Goal: Task Accomplishment & Management: Complete application form

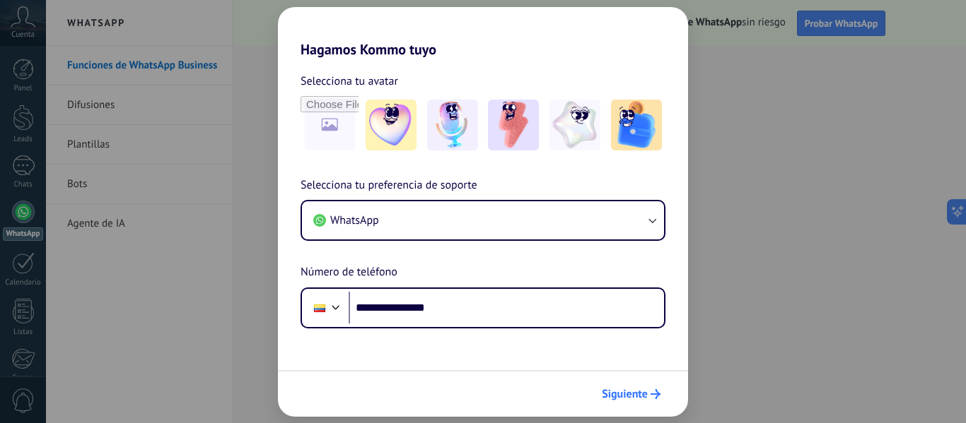
type input "**********"
click at [638, 402] on button "Siguiente" at bounding box center [630, 394] width 71 height 24
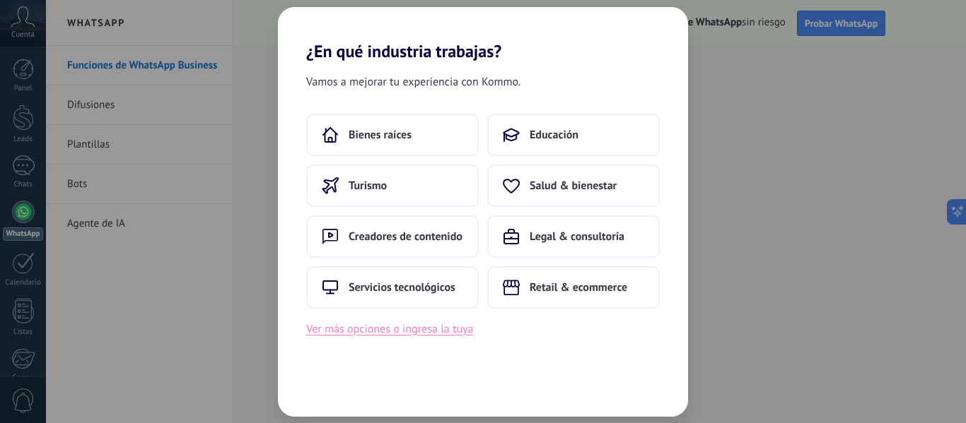
click at [393, 330] on button "Ver más opciones o ingresa la tuya" at bounding box center [389, 329] width 167 height 18
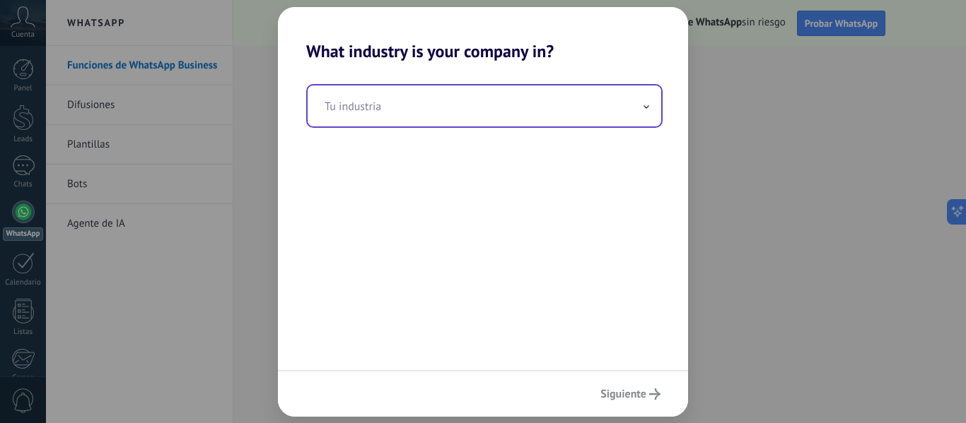
click at [391, 114] on input "text" at bounding box center [483, 106] width 353 height 41
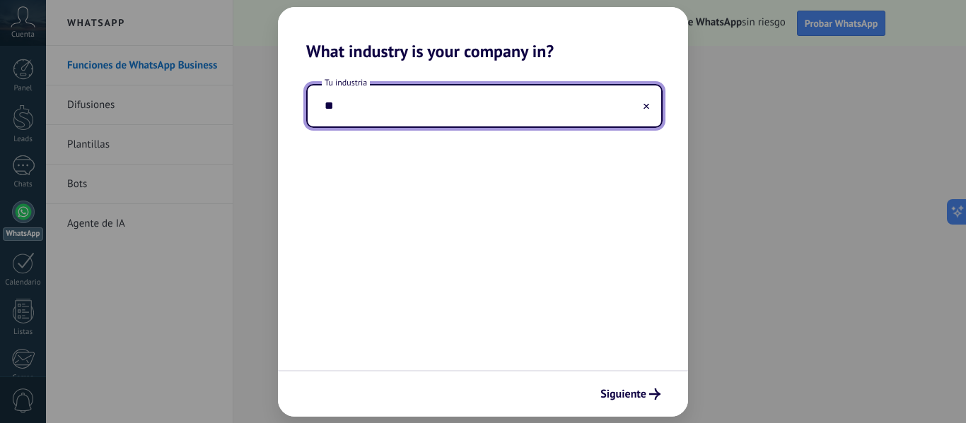
type input "*"
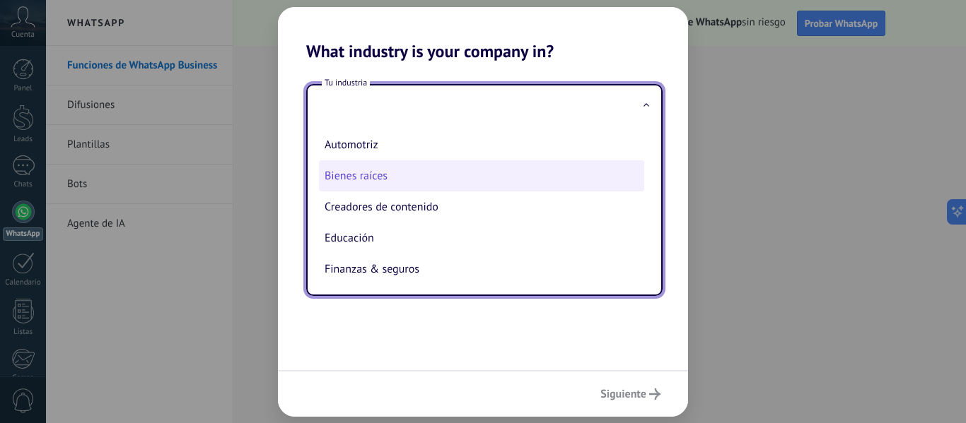
drag, startPoint x: 607, startPoint y: 122, endPoint x: 630, endPoint y: 160, distance: 45.0
click at [630, 160] on div "Tu industria Automotriz Bienes raíces Creadores de contenido Educación Finanzas…" at bounding box center [484, 190] width 356 height 212
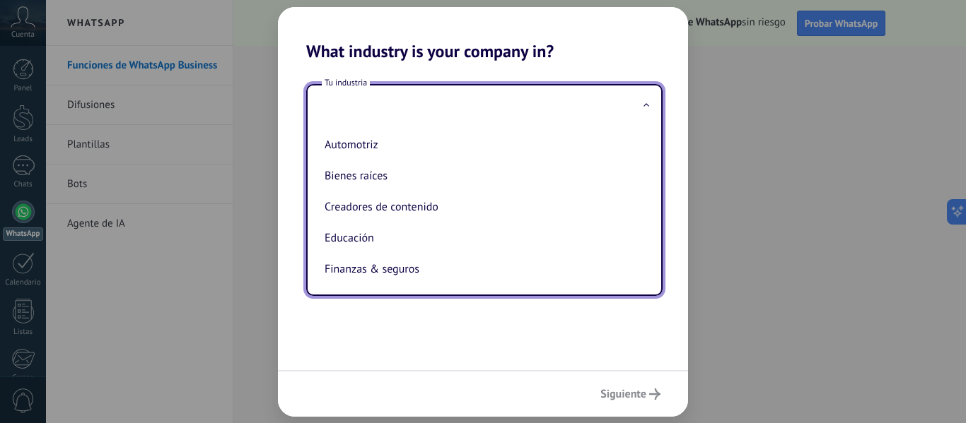
drag, startPoint x: 644, startPoint y: 148, endPoint x: 644, endPoint y: 159, distance: 10.6
click at [644, 159] on ul "Automotriz Bienes raíces Creadores de contenido Educación Finanzas & seguros Go…" at bounding box center [478, 211] width 342 height 168
drag, startPoint x: 654, startPoint y: 149, endPoint x: 646, endPoint y: 157, distance: 11.0
click at [646, 157] on div "Automotriz Bienes raíces Creadores de contenido Educación Finanzas & seguros Go…" at bounding box center [483, 211] width 353 height 168
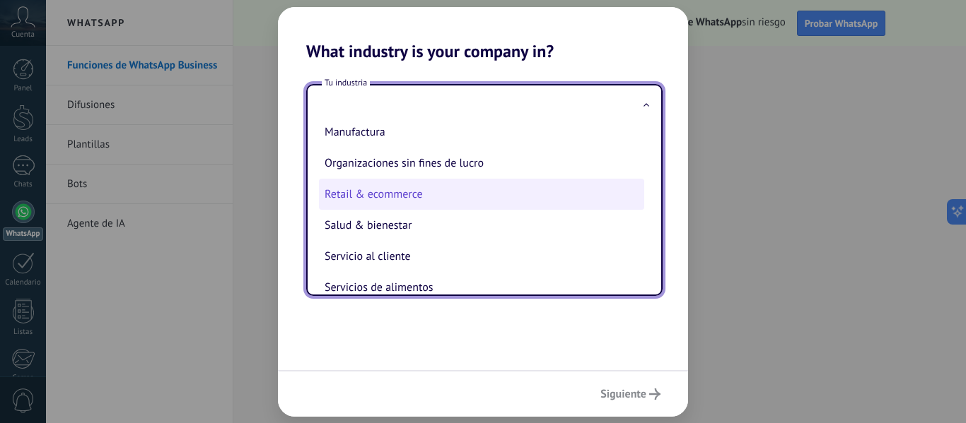
click at [408, 199] on li "Retail & ecommerce" at bounding box center [481, 194] width 325 height 31
type input "**********"
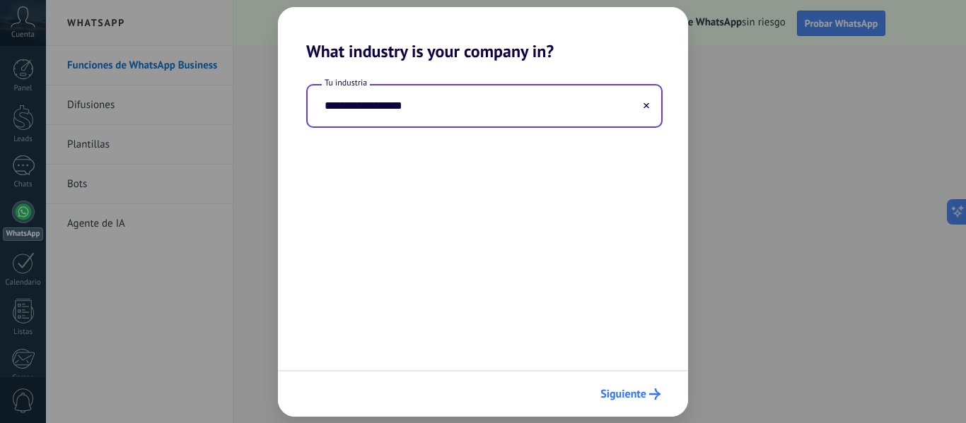
click at [616, 385] on button "Siguiente" at bounding box center [630, 394] width 73 height 24
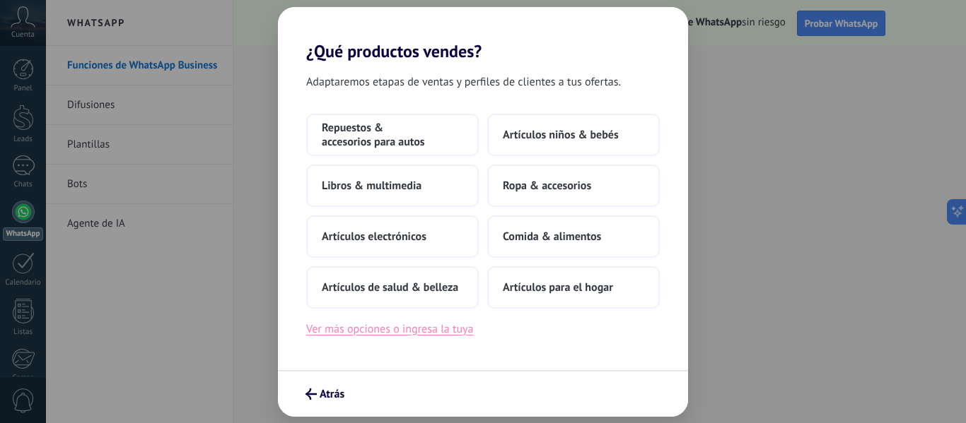
click at [427, 337] on button "Ver más opciones o ingresa la tuya" at bounding box center [389, 329] width 167 height 18
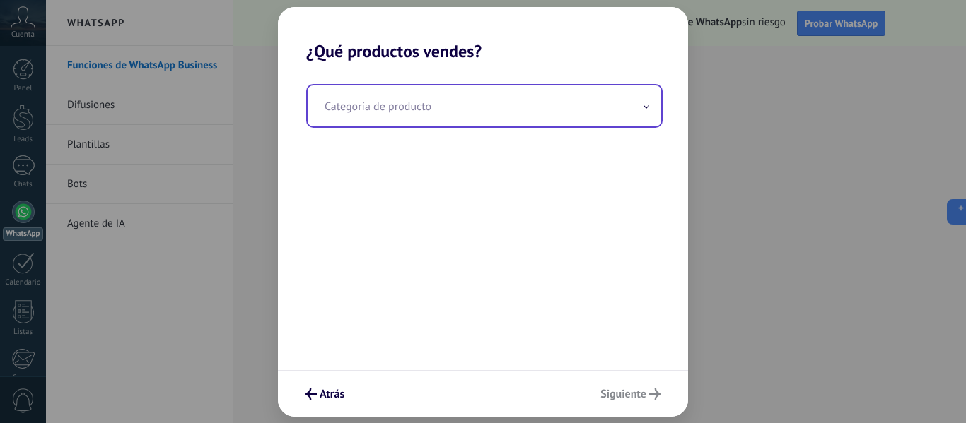
click at [503, 122] on input "text" at bounding box center [483, 106] width 353 height 41
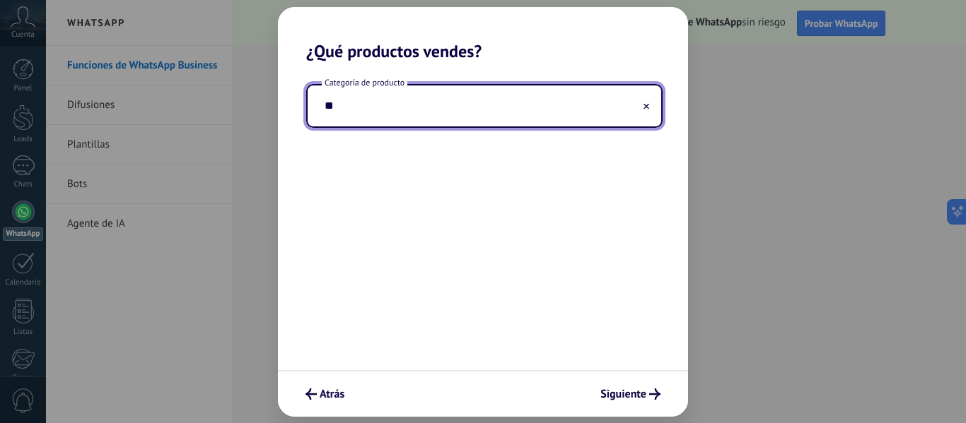
type input "*"
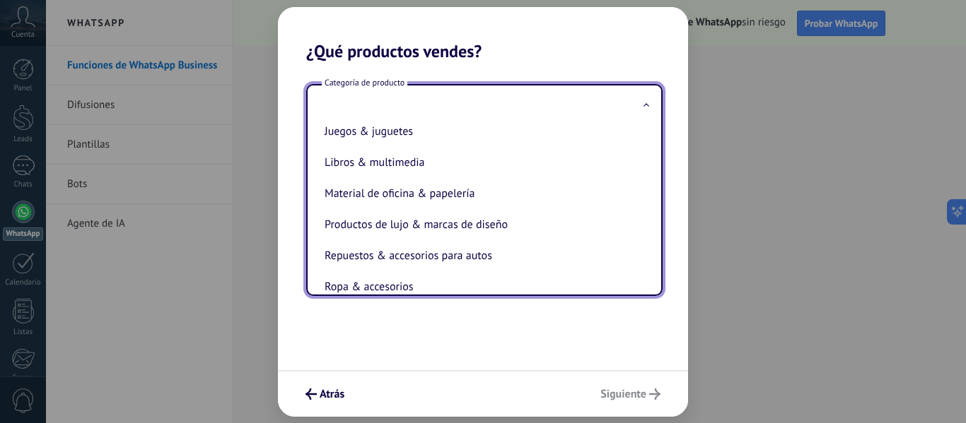
scroll to position [312, 0]
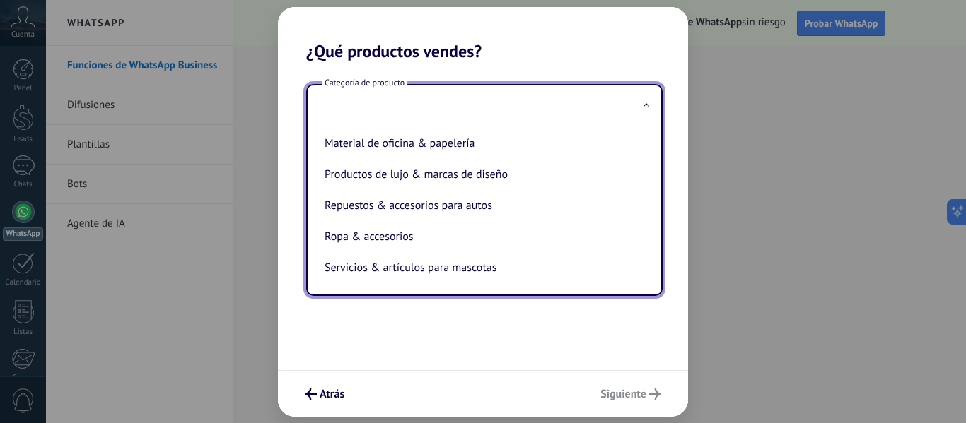
drag, startPoint x: 643, startPoint y: 291, endPoint x: 664, endPoint y: 172, distance: 119.9
click at [664, 172] on div "Categoría de producto Artículos de salud & belleza Artículos deportivos Artícul…" at bounding box center [483, 215] width 410 height 309
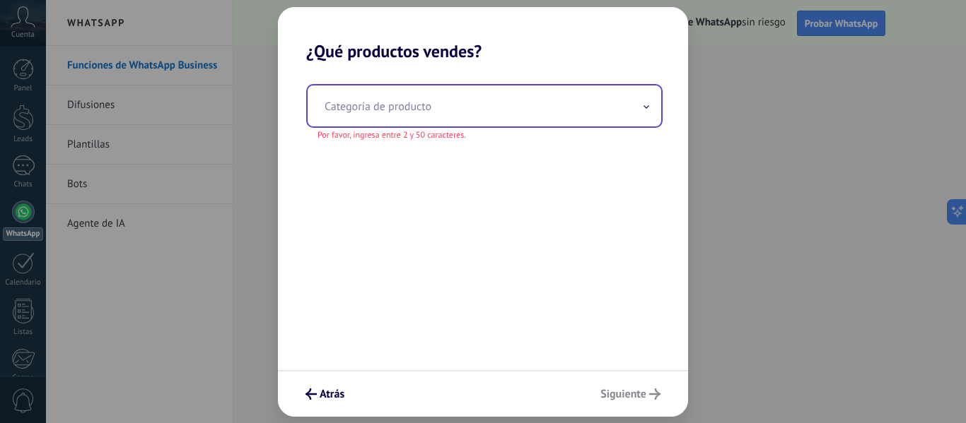
click at [645, 106] on icon at bounding box center [646, 107] width 6 height 4
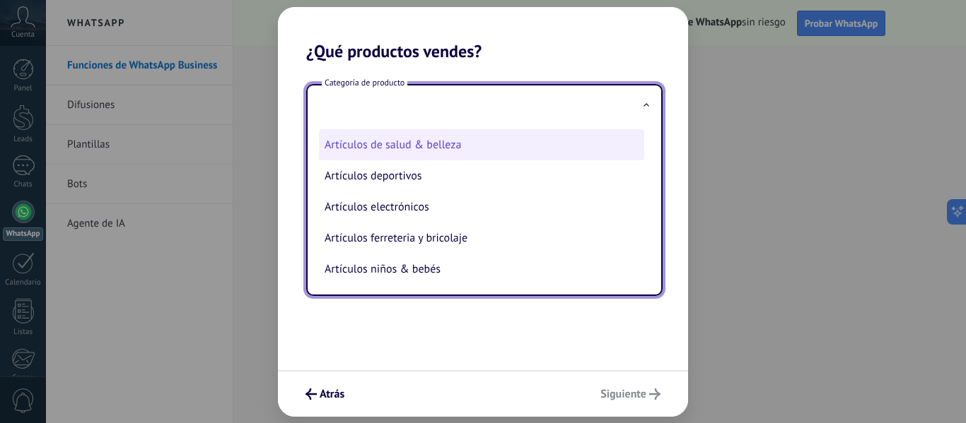
click at [411, 146] on li "Artículos de salud & belleza" at bounding box center [481, 144] width 325 height 31
type input "**********"
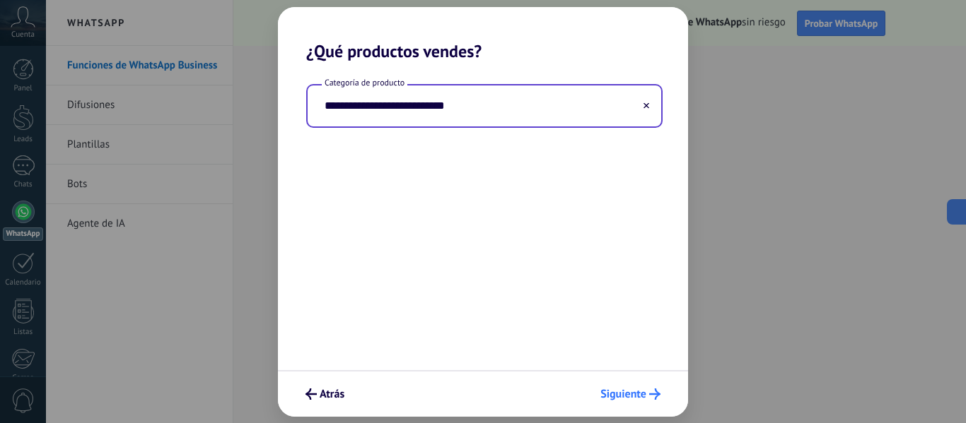
click at [618, 392] on span "Siguiente" at bounding box center [623, 394] width 46 height 10
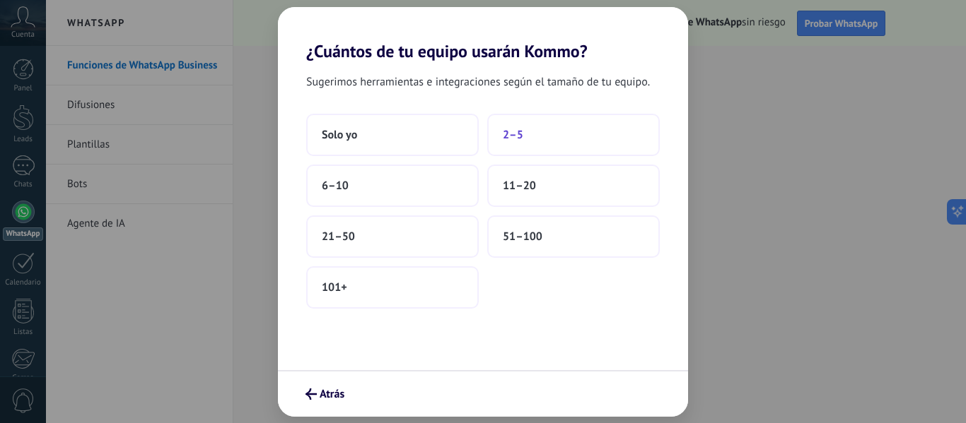
click at [512, 136] on span "2–5" at bounding box center [513, 135] width 20 height 14
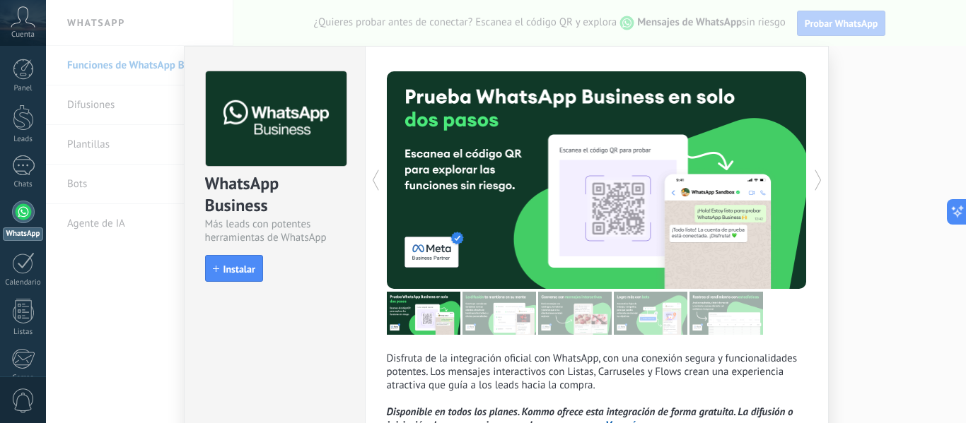
click at [317, 239] on div "Más leads con potentes herramientas de WhatsApp" at bounding box center [274, 231] width 139 height 27
click at [796, 334] on div at bounding box center [597, 313] width 420 height 43
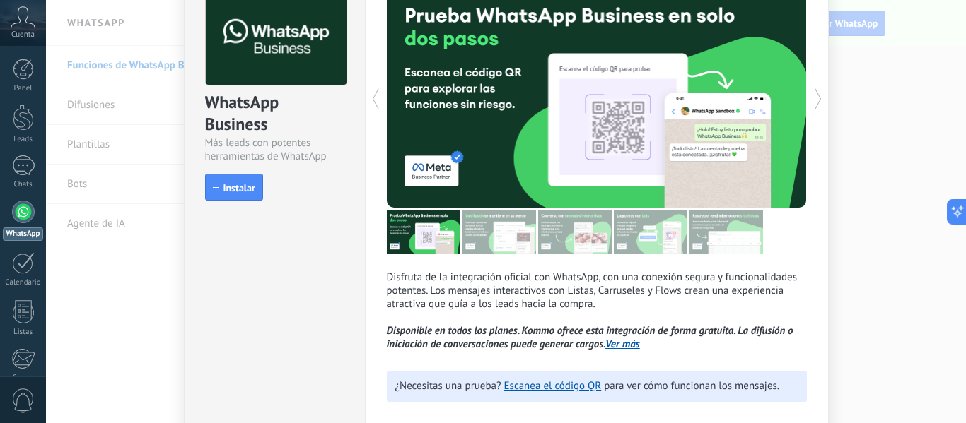
scroll to position [85, 0]
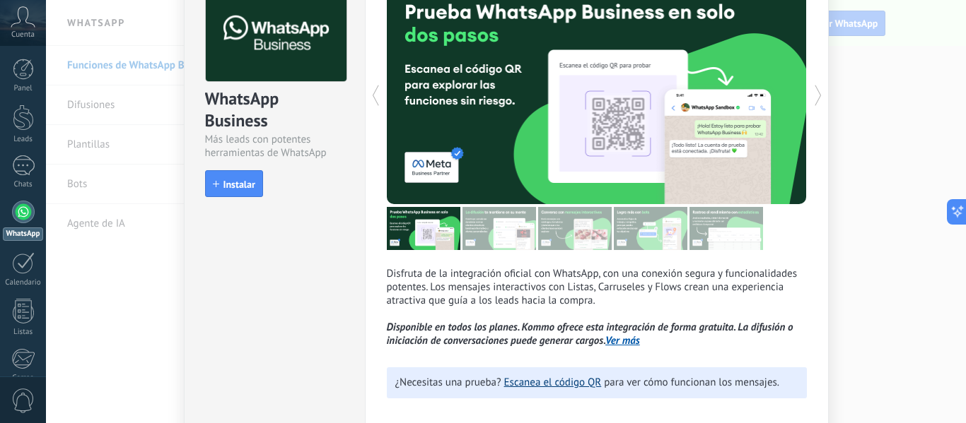
click at [558, 383] on link "Escanea el código QR" at bounding box center [553, 382] width 98 height 13
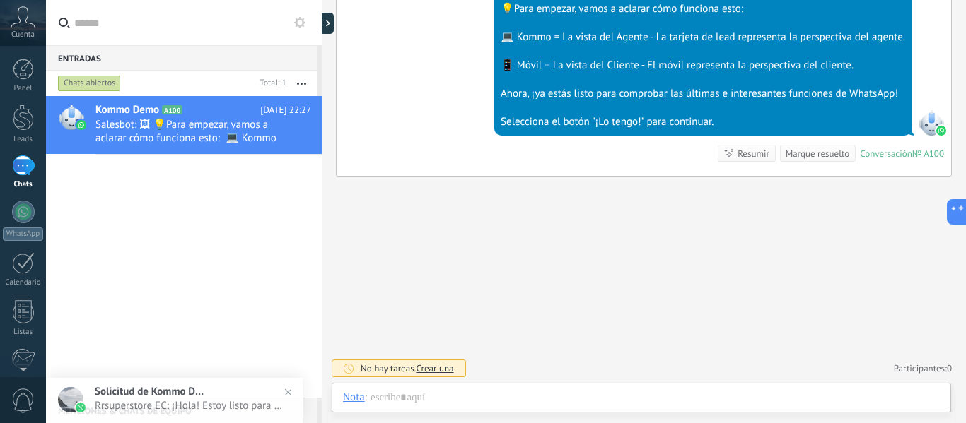
scroll to position [21, 0]
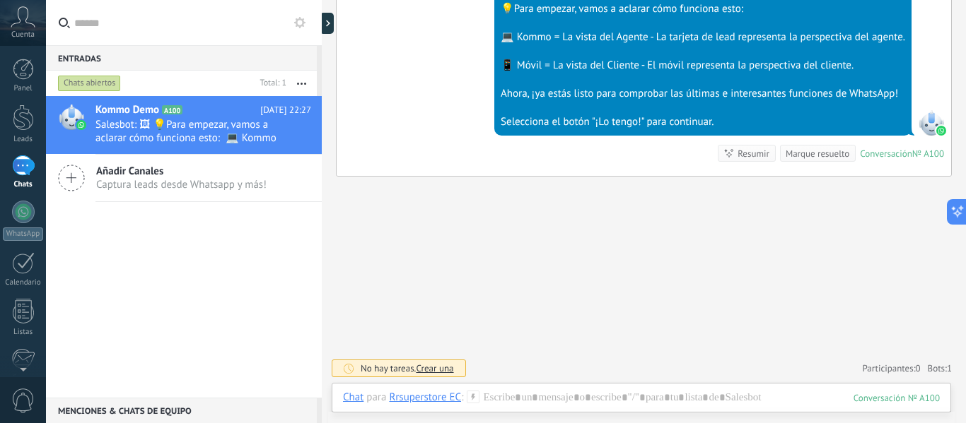
click at [17, 172] on div "1" at bounding box center [23, 166] width 23 height 20
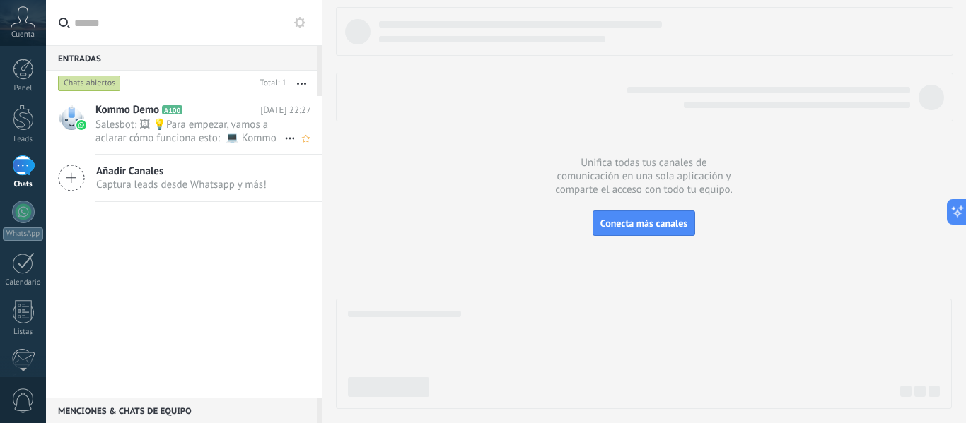
click at [165, 131] on span "Salesbot: 🖼 💡Para empezar, vamos a aclarar cómo funciona esto: 💻 Kommo = La vis…" at bounding box center [189, 131] width 189 height 27
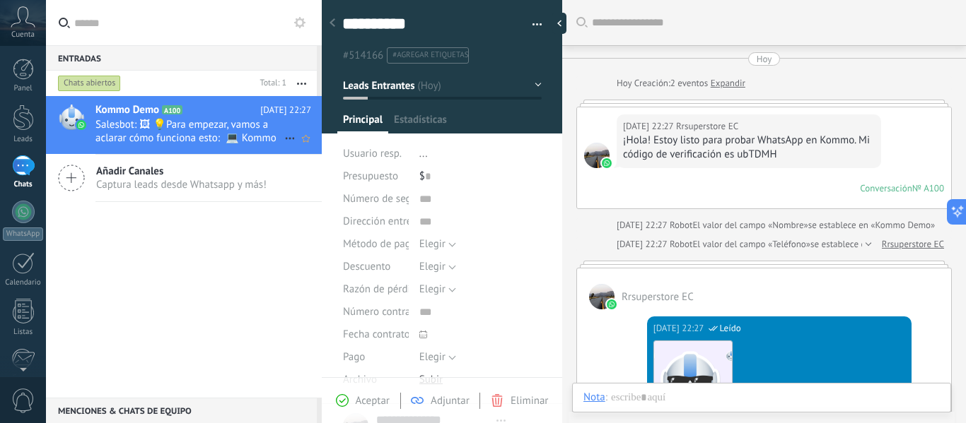
type textarea "**********"
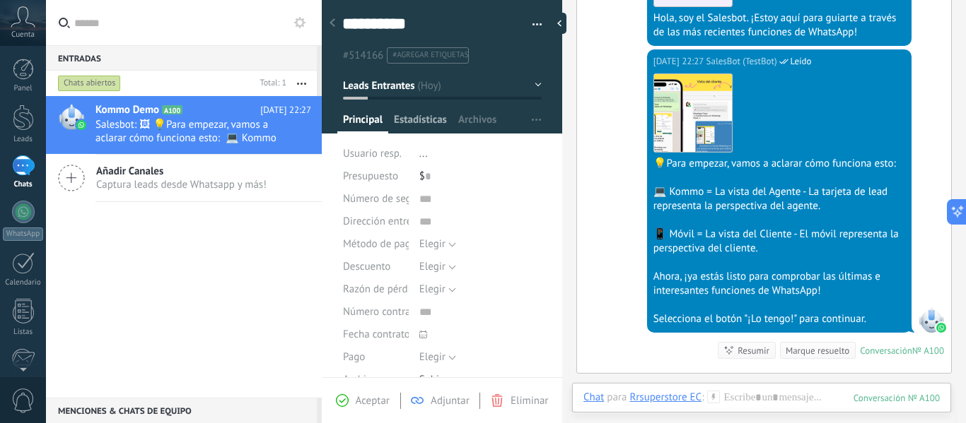
click at [430, 115] on span "Estadísticas" at bounding box center [420, 123] width 53 height 20
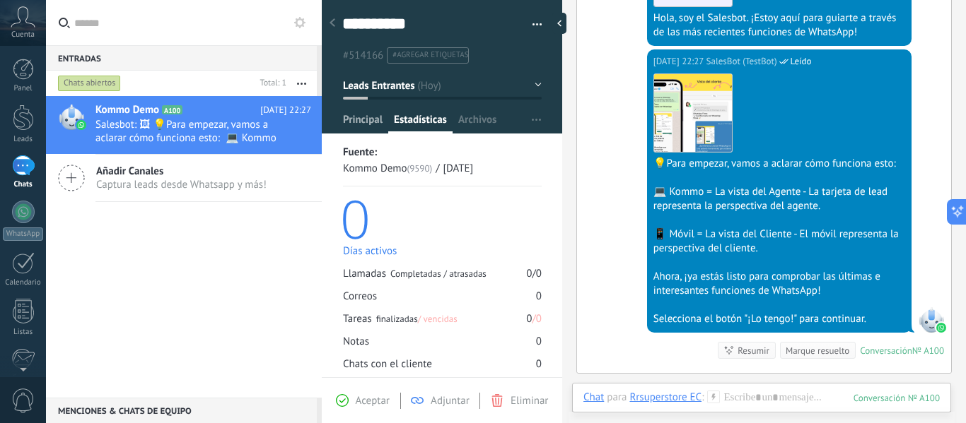
click at [373, 116] on span "Principal" at bounding box center [363, 123] width 40 height 20
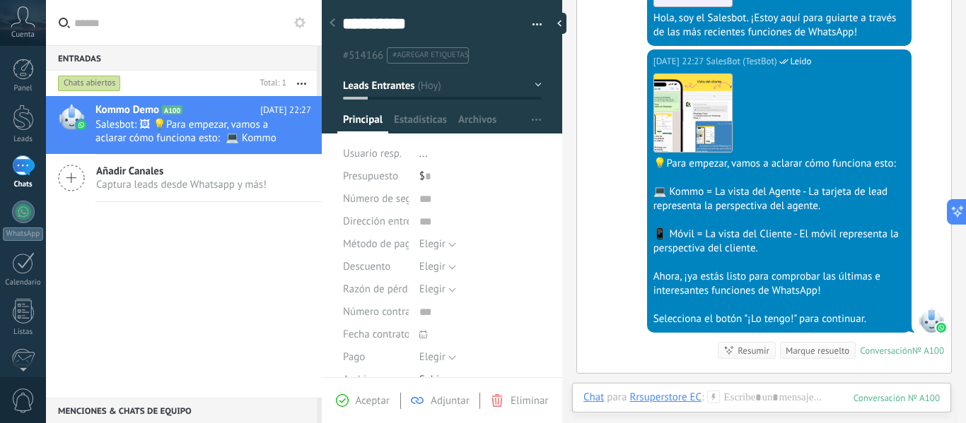
click at [25, 21] on icon at bounding box center [23, 16] width 25 height 21
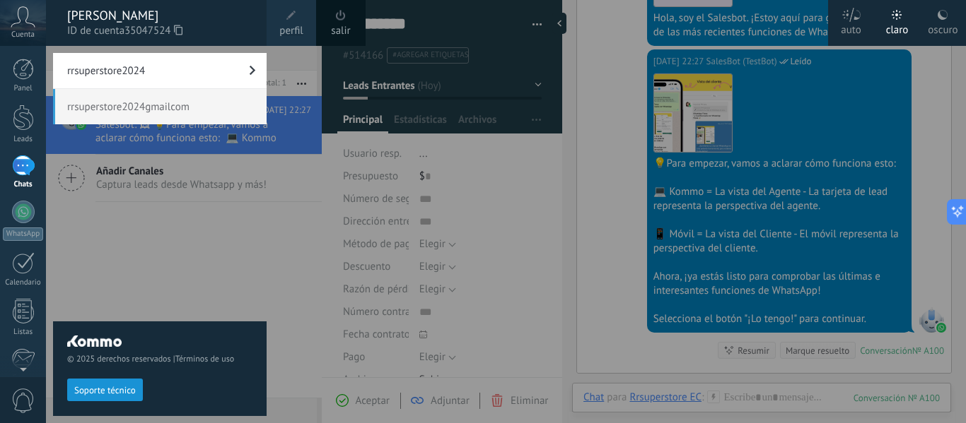
click at [195, 69] on link "rrsuperstore2024" at bounding box center [159, 70] width 213 height 35
